Goal: Find specific page/section: Find specific page/section

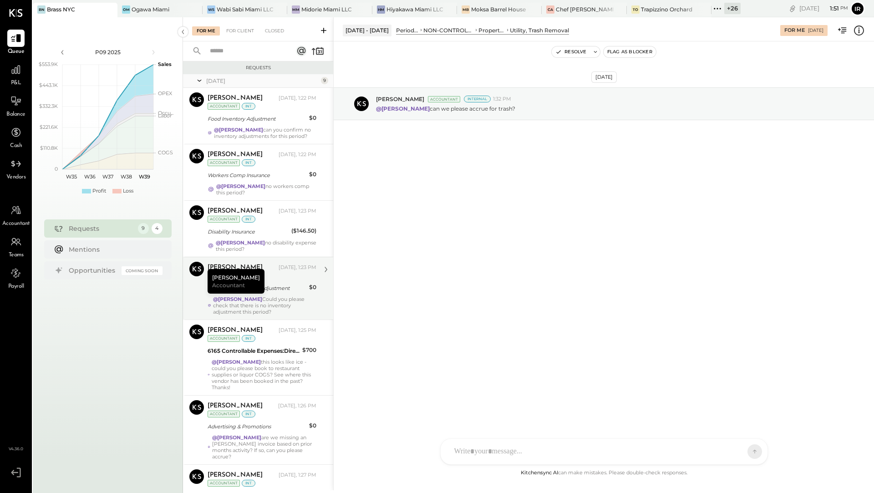
scroll to position [168, 0]
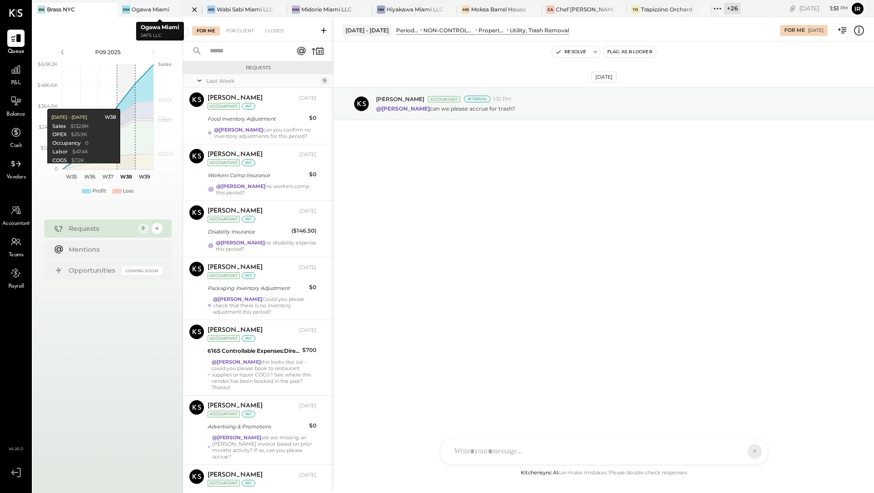
click at [131, 9] on div "[PERSON_NAME] Miami" at bounding box center [152, 9] width 71 height 8
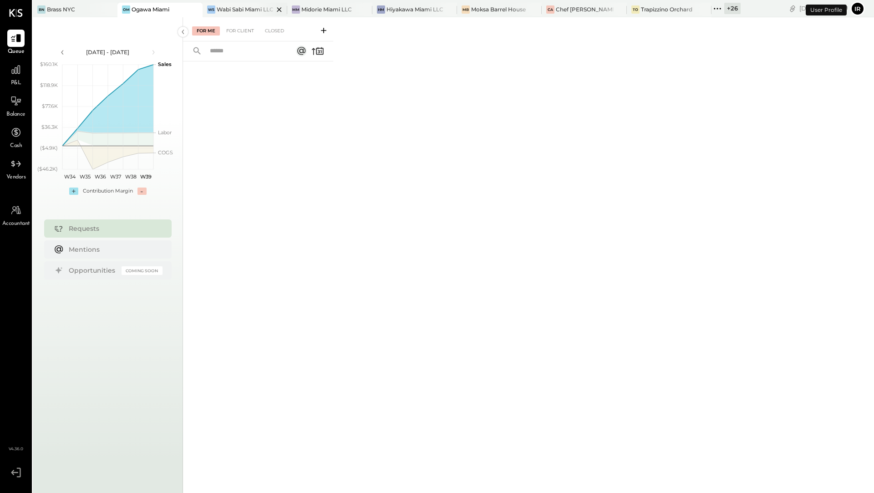
click at [228, 6] on div "Wabi Sabi Miami LLC" at bounding box center [245, 9] width 57 height 8
click at [333, 7] on div "Midorie Miami LLC" at bounding box center [326, 9] width 51 height 8
click at [412, 5] on div "Hiyakawa Miami LLC" at bounding box center [415, 9] width 57 height 8
click at [491, 9] on div "Moksa Barrel House" at bounding box center [498, 9] width 55 height 8
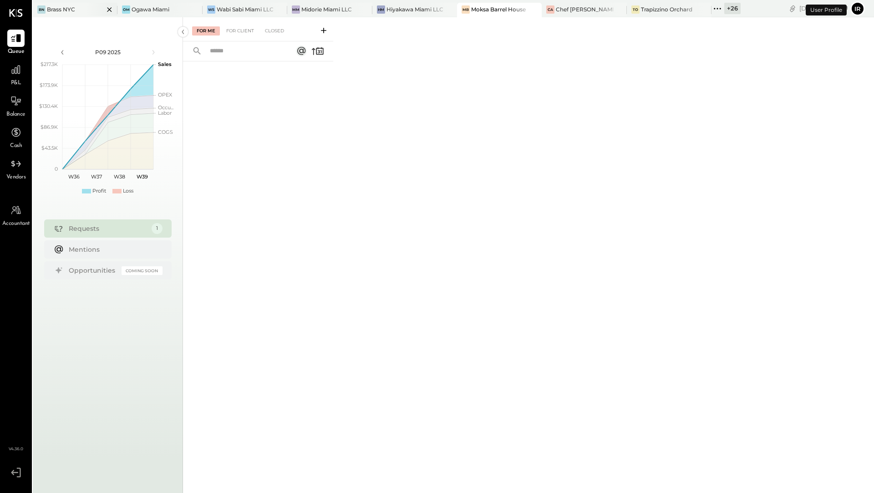
click at [82, 13] on div "BN Brass NYC" at bounding box center [68, 9] width 71 height 8
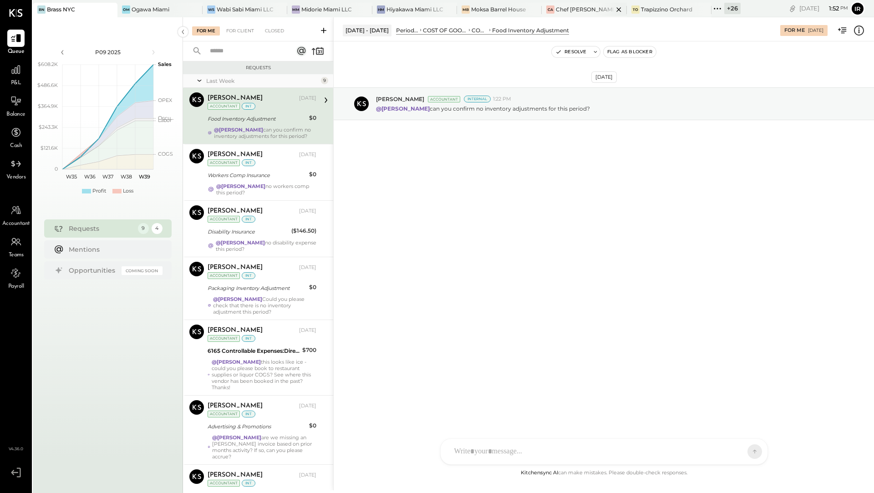
click at [577, 11] on div "Chef [PERSON_NAME]'s Vineyard Restaurant" at bounding box center [584, 9] width 57 height 8
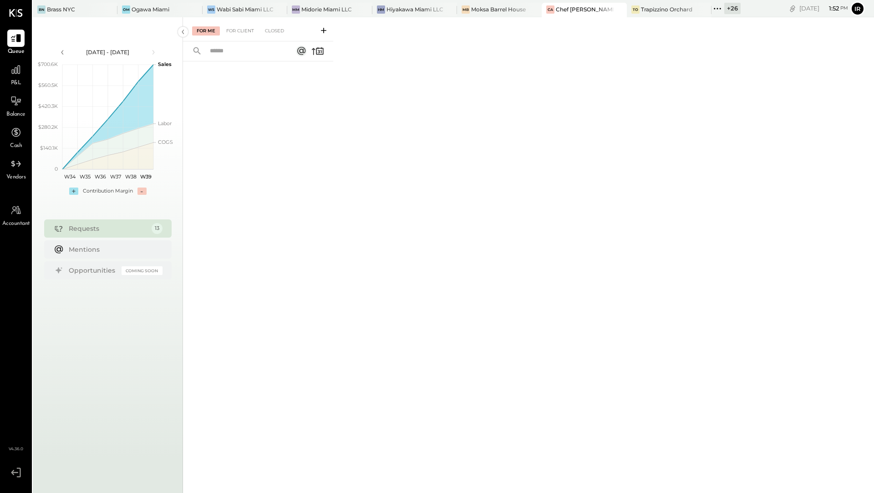
click at [736, 12] on div "+ 26" at bounding box center [732, 8] width 16 height 11
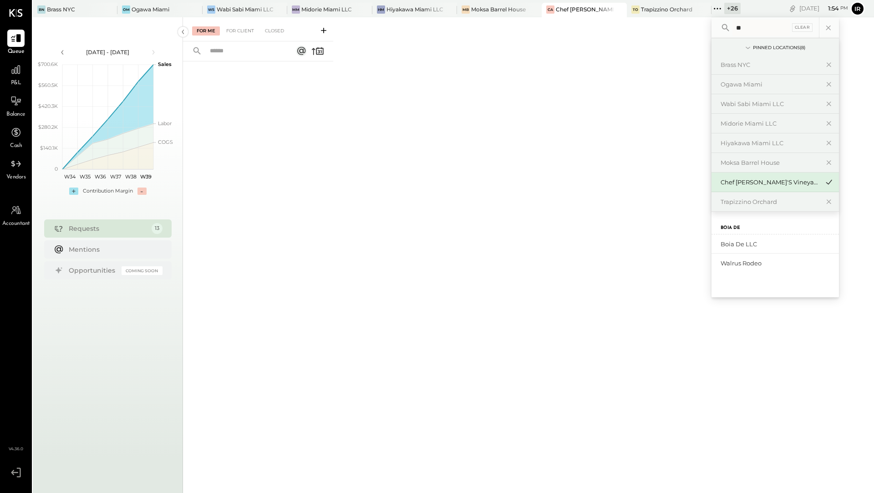
type input "*"
type input "*****"
click at [755, 241] on div "Walrus Rodeo" at bounding box center [770, 244] width 98 height 9
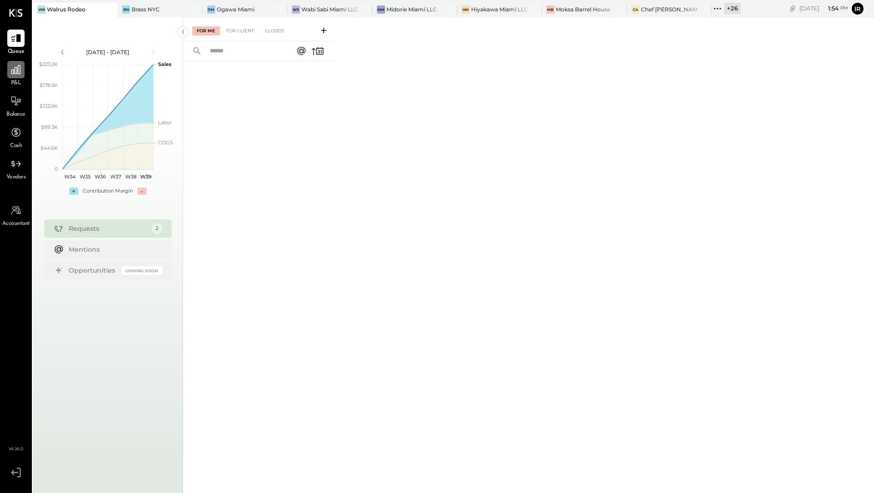
click at [12, 75] on icon at bounding box center [16, 70] width 12 height 12
